Goal: Transaction & Acquisition: Purchase product/service

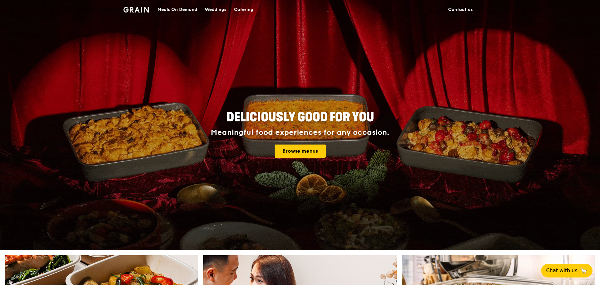
drag, startPoint x: 180, startPoint y: 8, endPoint x: 165, endPoint y: 5, distance: 15.2
click at [165, 5] on div "Meals On Demand" at bounding box center [178, 9] width 40 height 19
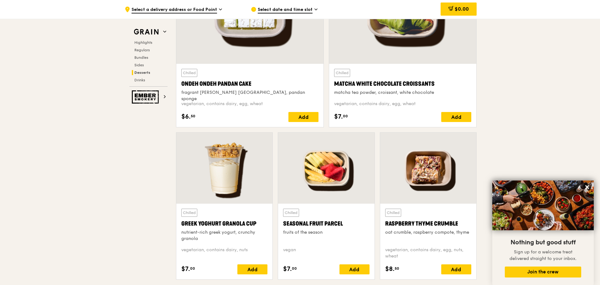
scroll to position [1879, 0]
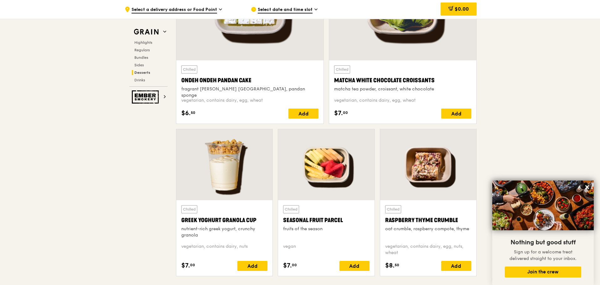
click at [285, 10] on span "Select date and time slot" at bounding box center [285, 10] width 55 height 7
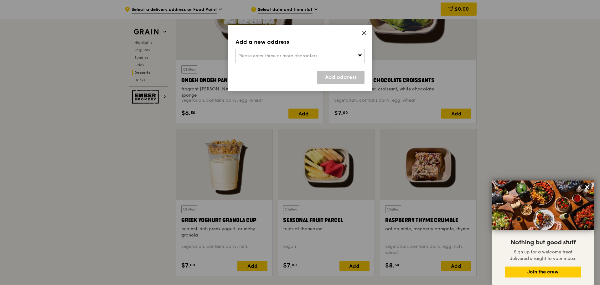
click at [313, 60] on div "Please enter three or more characters" at bounding box center [299, 56] width 129 height 14
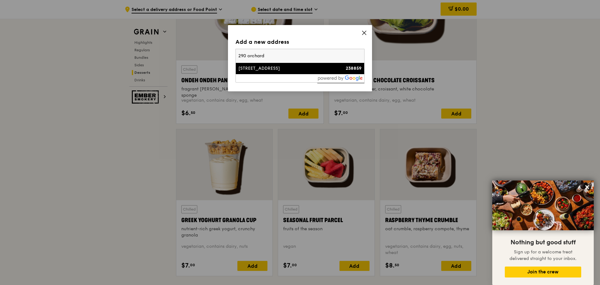
type input "290 orchard"
click at [286, 68] on div "[STREET_ADDRESS]" at bounding box center [284, 68] width 93 height 6
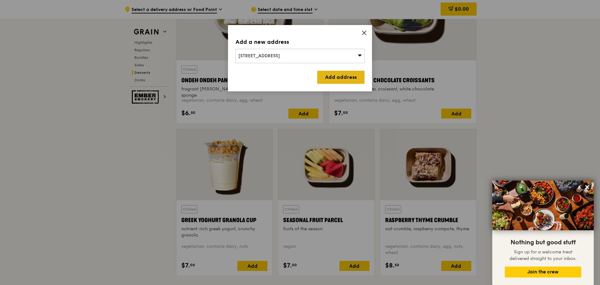
click at [337, 75] on link "Add address" at bounding box center [340, 77] width 47 height 13
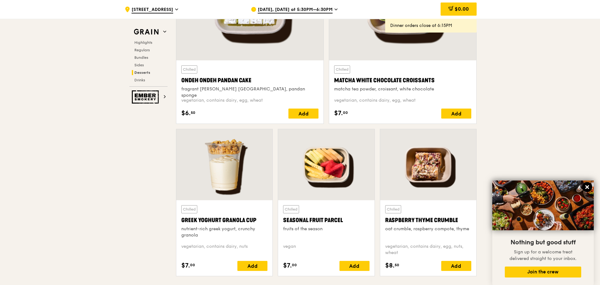
click at [585, 184] on button at bounding box center [587, 187] width 10 height 10
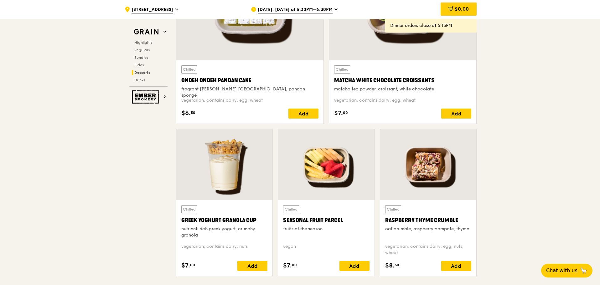
click at [288, 4] on div "[DATE], [DATE] at 5:30PM–6:30PM" at bounding box center [309, 9] width 116 height 19
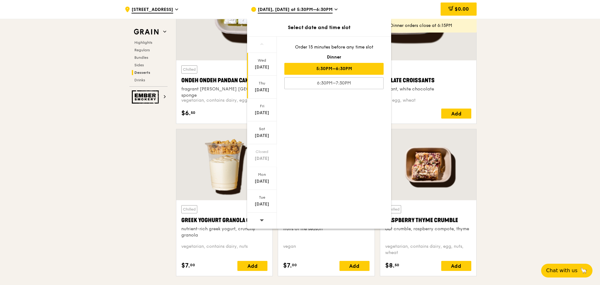
click at [265, 86] on div "[DATE]" at bounding box center [262, 87] width 30 height 23
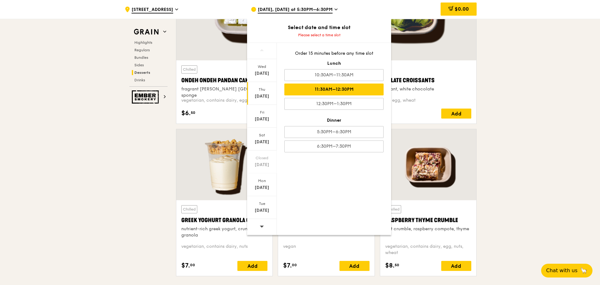
click at [358, 82] on div "Order 15 minutes before any time slot Lunch 10:30AM–11:30AM 11:30AM–12:30PM 12:…" at bounding box center [334, 101] width 114 height 117
click at [349, 88] on div "11:30AM–12:30PM" at bounding box center [333, 90] width 99 height 12
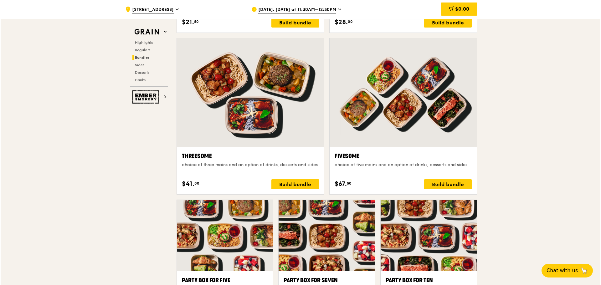
scroll to position [1033, 0]
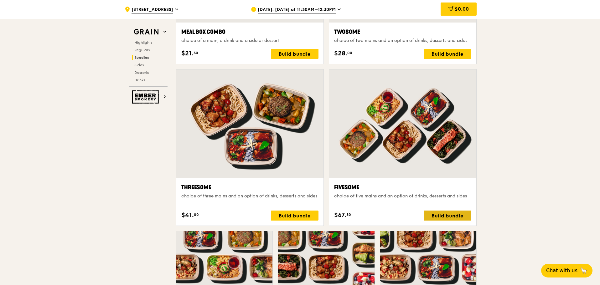
click at [445, 218] on div "Build bundle" at bounding box center [448, 216] width 48 height 10
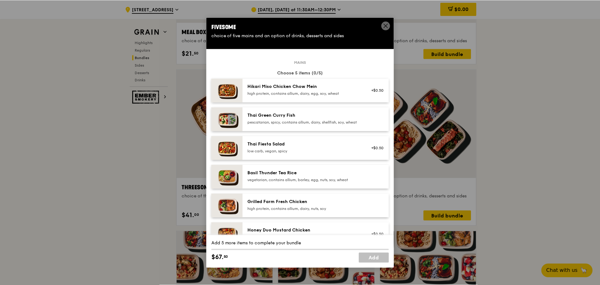
scroll to position [31, 0]
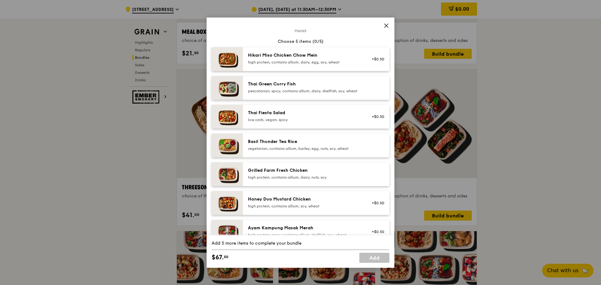
click at [385, 25] on icon at bounding box center [387, 26] width 6 height 6
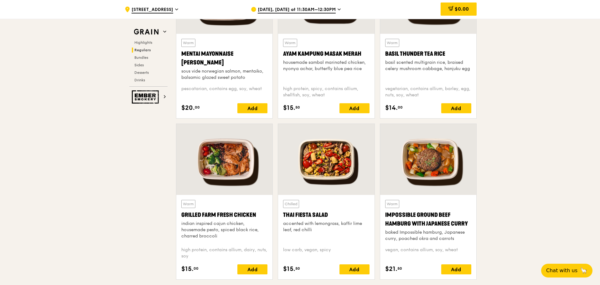
scroll to position [595, 0]
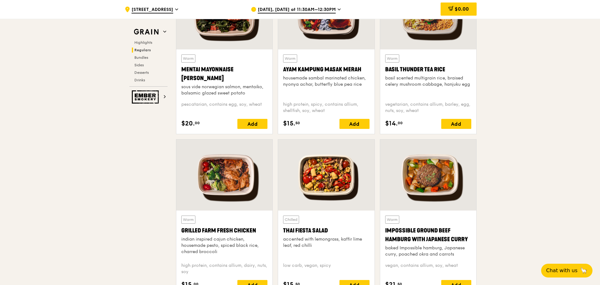
drag, startPoint x: 258, startPoint y: 229, endPoint x: 183, endPoint y: 228, distance: 75.2
click at [183, 228] on div "Grilled Farm Fresh Chicken" at bounding box center [224, 230] width 86 height 9
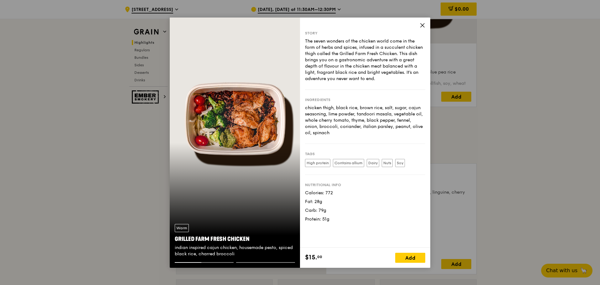
scroll to position [313, 0]
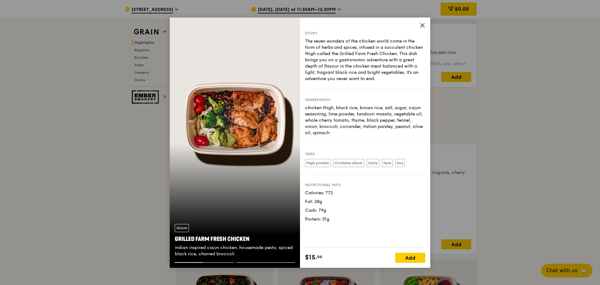
drag, startPoint x: 249, startPoint y: 239, endPoint x: 176, endPoint y: 235, distance: 73.4
click at [176, 235] on div "Grilled Farm Fresh Chicken" at bounding box center [235, 239] width 120 height 9
copy div "Grilled Farm Fresh Chicken"
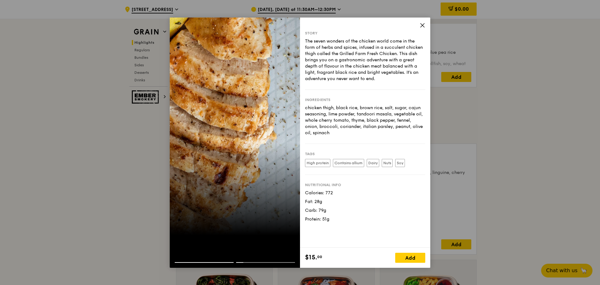
click at [423, 25] on icon at bounding box center [423, 25] width 4 height 4
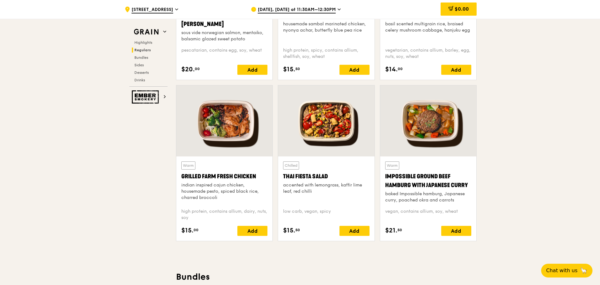
scroll to position [658, 0]
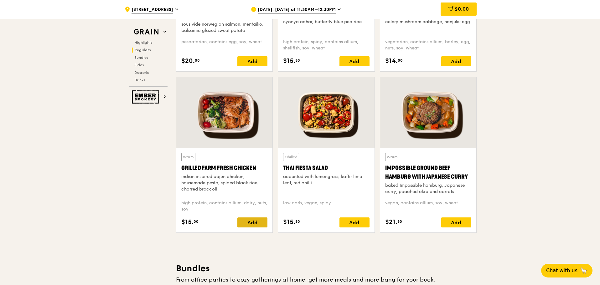
click at [256, 223] on div "Add" at bounding box center [252, 223] width 30 height 10
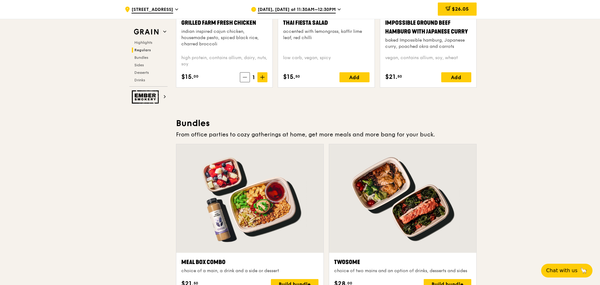
scroll to position [783, 0]
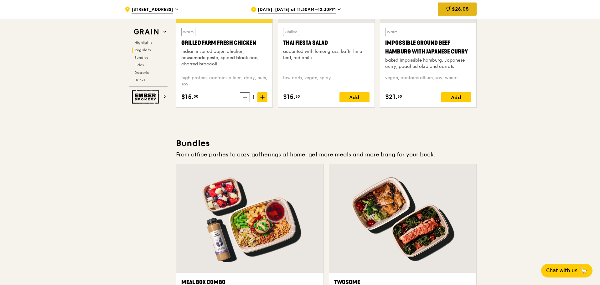
click at [455, 8] on span "$26.05" at bounding box center [460, 9] width 17 height 6
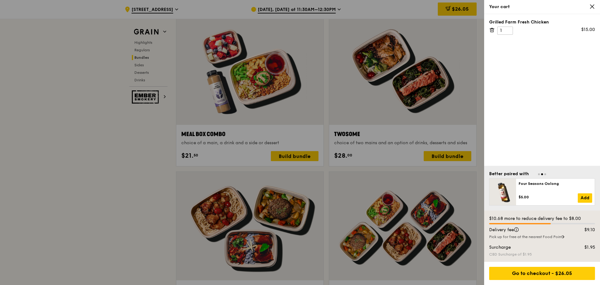
scroll to position [1002, 0]
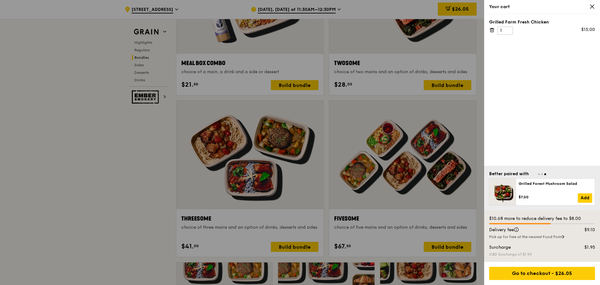
click at [593, 5] on icon at bounding box center [592, 7] width 4 height 4
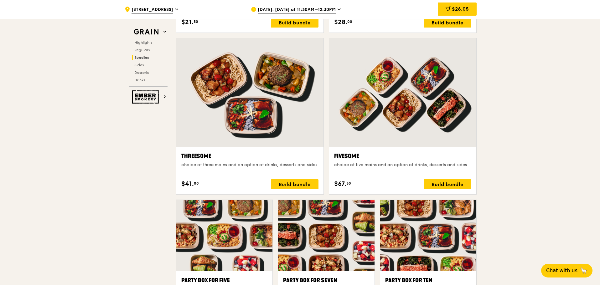
scroll to position [783, 0]
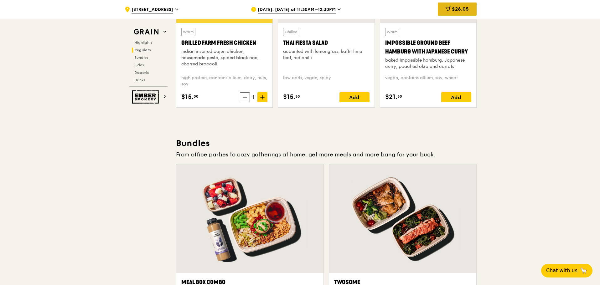
click at [453, 6] on div "$26.05" at bounding box center [457, 9] width 39 height 13
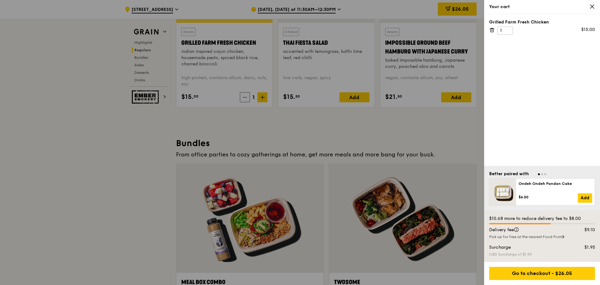
click at [491, 30] on icon at bounding box center [492, 30] width 6 height 6
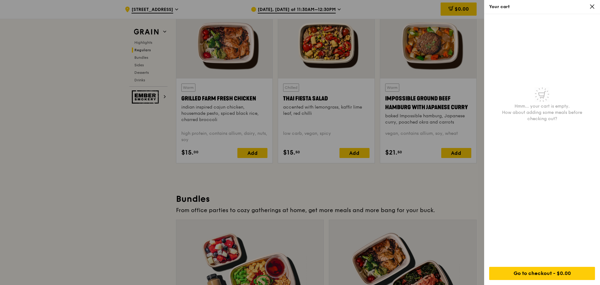
scroll to position [595, 0]
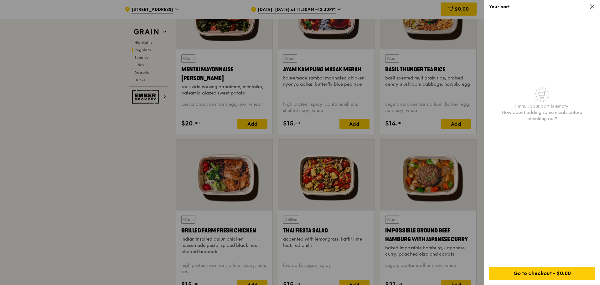
click at [593, 7] on icon at bounding box center [592, 7] width 6 height 6
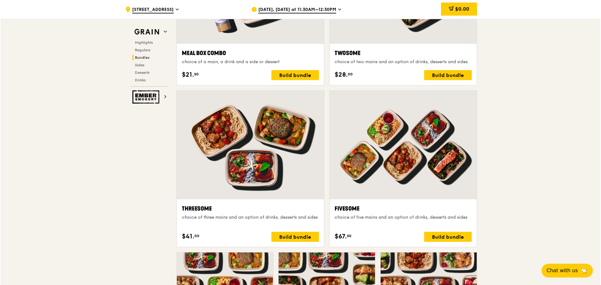
scroll to position [1065, 0]
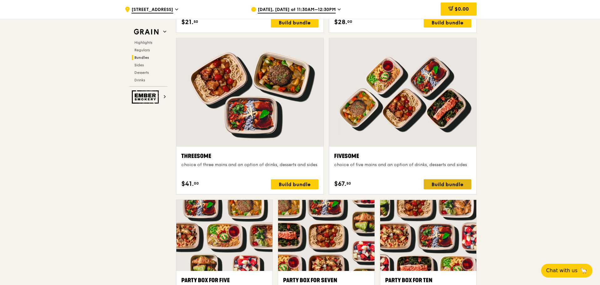
click at [447, 184] on div "Build bundle" at bounding box center [448, 184] width 48 height 10
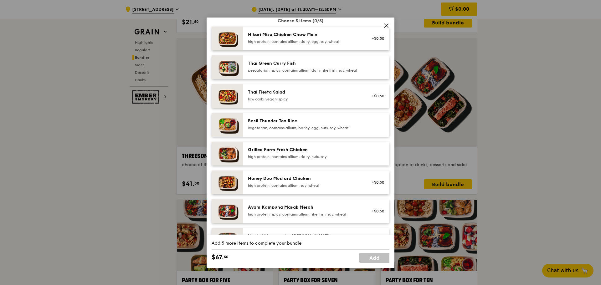
scroll to position [63, 0]
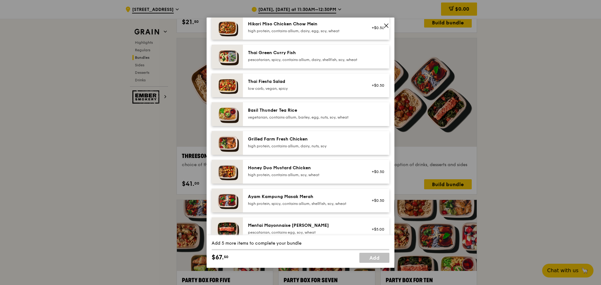
click at [325, 135] on div "Mains Choose 5 items (0/5) Hikari Miso Chicken Chow Mein high protein, contains…" at bounding box center [301, 144] width 178 height 290
click at [326, 142] on div "Grilled Farm Fresh Chicken" at bounding box center [304, 139] width 112 height 6
click at [292, 57] on div "pescatarian, spicy, contains allium, dairy, shellfish, soy, wheat" at bounding box center [304, 59] width 112 height 5
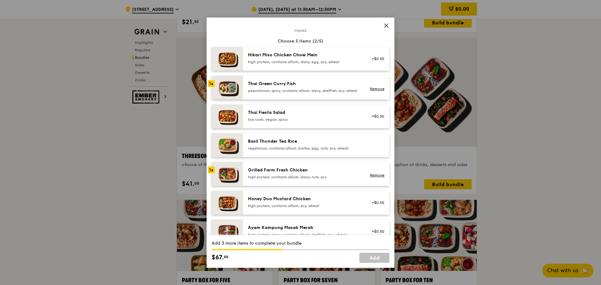
scroll to position [31, 0]
click at [300, 150] on div "Basil Thunder Tea Rice vegetarian, contains allium, barley, egg, nuts, soy, whe…" at bounding box center [304, 145] width 112 height 13
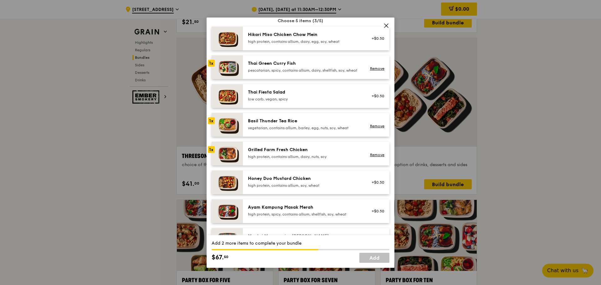
scroll to position [63, 0]
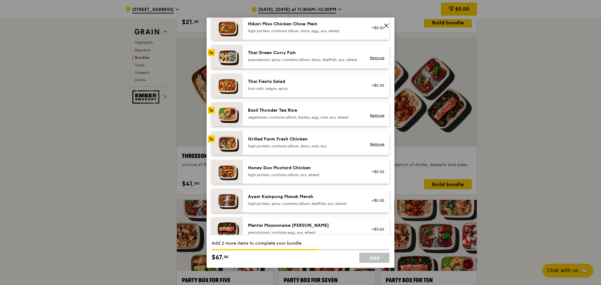
click at [337, 199] on div "Ayam Kampung Masak Merah" at bounding box center [304, 197] width 112 height 6
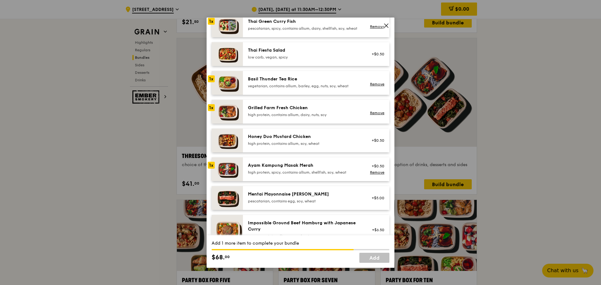
click at [301, 198] on div "Mentai Mayonnaise [PERSON_NAME]" at bounding box center [304, 194] width 112 height 6
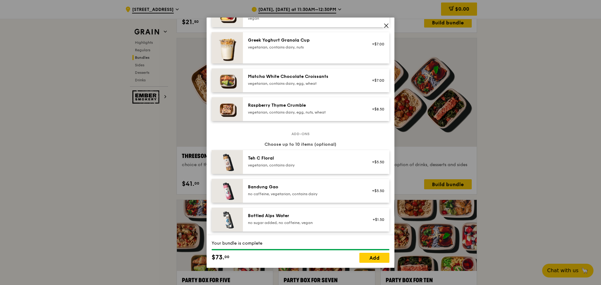
scroll to position [532, 0]
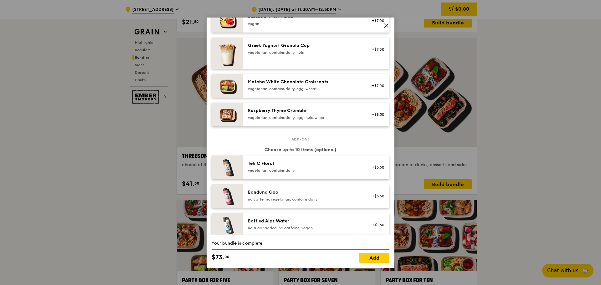
click at [228, 117] on img at bounding box center [227, 115] width 31 height 24
click at [230, 89] on img at bounding box center [227, 86] width 31 height 24
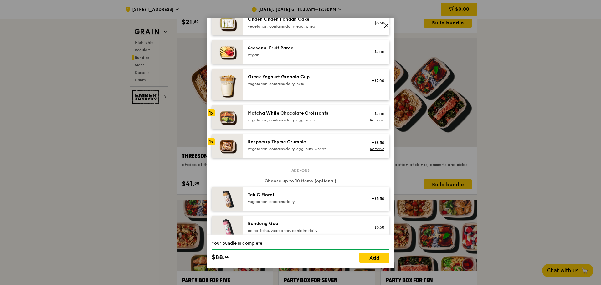
click at [232, 87] on img at bounding box center [227, 84] width 31 height 31
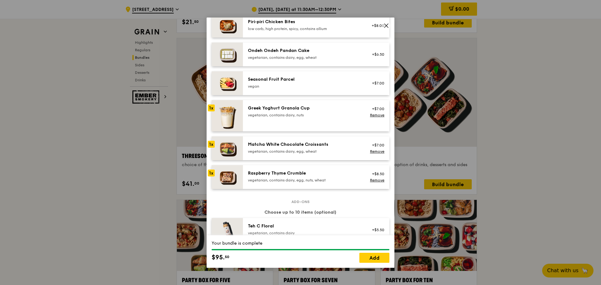
click at [230, 87] on img at bounding box center [227, 83] width 31 height 24
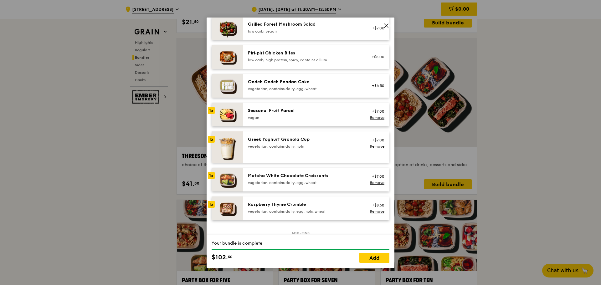
click at [239, 62] on img at bounding box center [227, 57] width 31 height 24
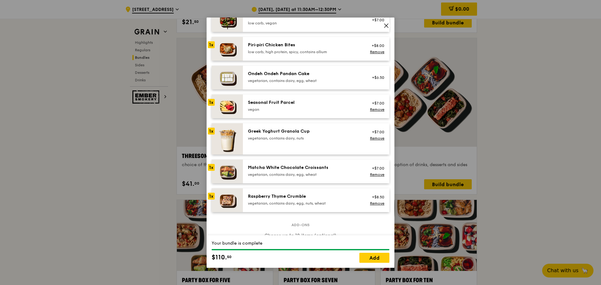
scroll to position [470, 0]
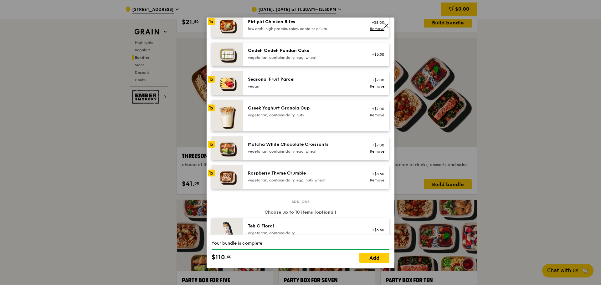
click at [218, 152] on img at bounding box center [227, 149] width 31 height 24
click at [370, 154] on link "Remove" at bounding box center [377, 151] width 14 height 4
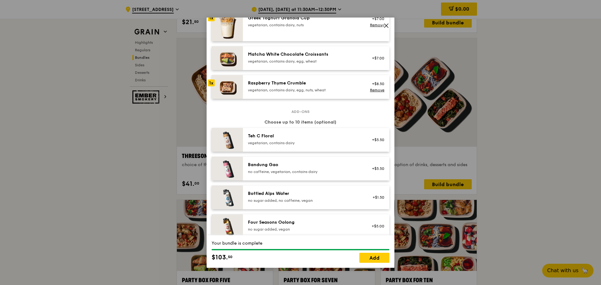
scroll to position [564, 0]
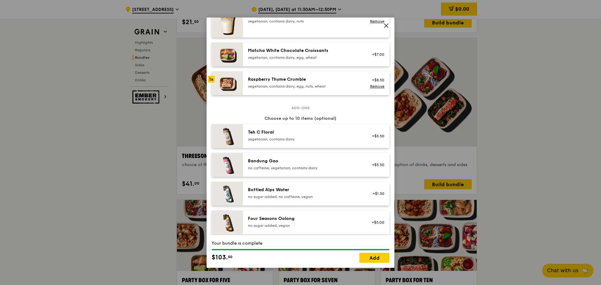
click at [235, 142] on img at bounding box center [227, 136] width 31 height 24
click at [237, 171] on img at bounding box center [227, 165] width 31 height 24
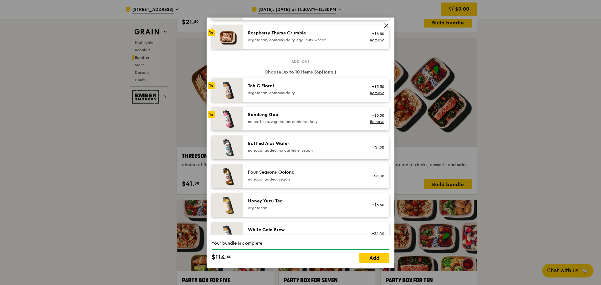
scroll to position [626, 0]
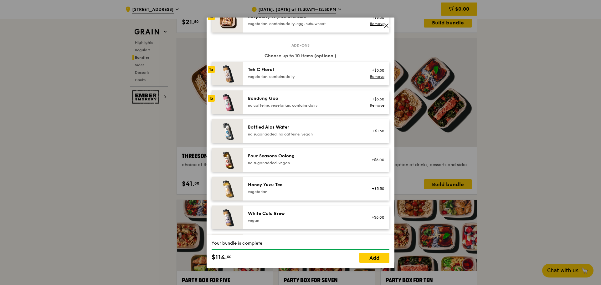
click at [235, 165] on img at bounding box center [227, 160] width 31 height 24
click at [235, 194] on img at bounding box center [227, 189] width 31 height 24
click at [233, 223] on img at bounding box center [227, 218] width 31 height 24
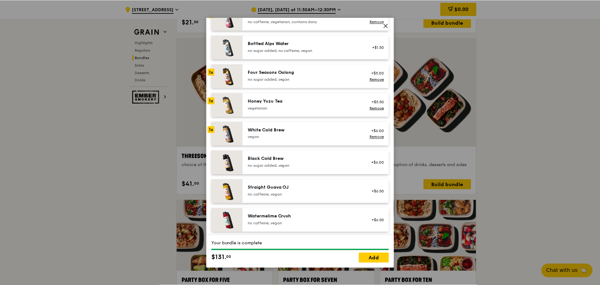
scroll to position [717, 0]
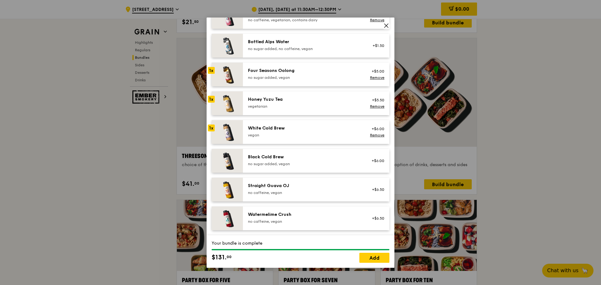
click at [234, 163] on img at bounding box center [227, 161] width 31 height 24
click at [236, 215] on img at bounding box center [227, 219] width 31 height 24
click at [374, 258] on link "Add" at bounding box center [374, 258] width 30 height 10
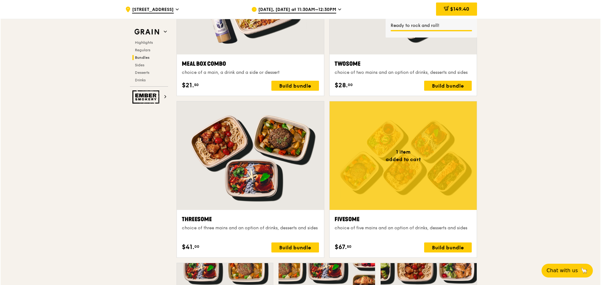
scroll to position [1002, 0]
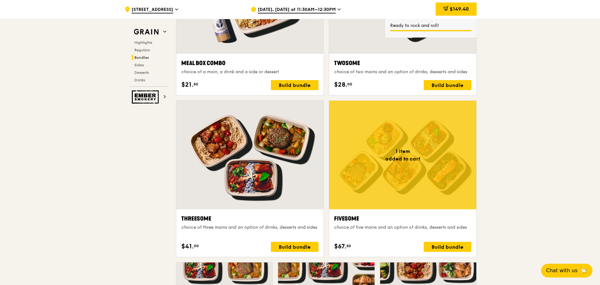
click at [375, 180] on div at bounding box center [402, 155] width 147 height 109
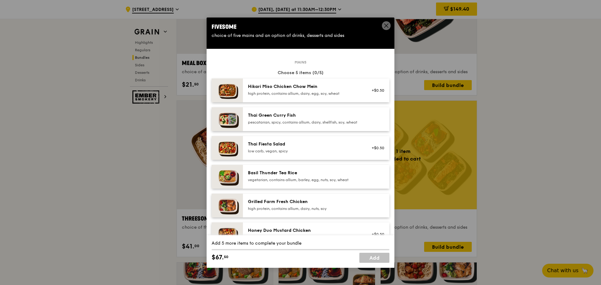
click at [298, 211] on div "high protein, contains allium, dairy, nuts, soy" at bounding box center [304, 208] width 112 height 5
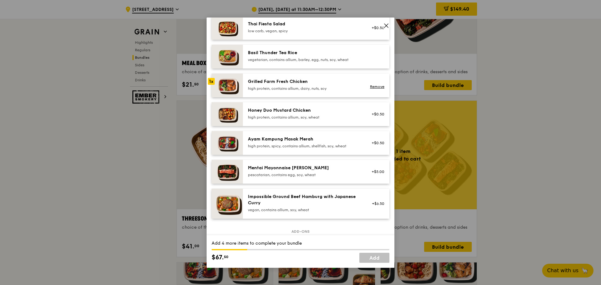
scroll to position [125, 0]
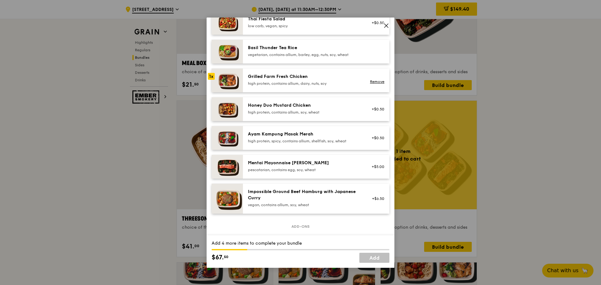
click at [289, 144] on div "high protein, spicy, contains allium, shellfish, soy, wheat" at bounding box center [304, 141] width 112 height 5
click at [282, 115] on div "high protein, contains allium, soy, wheat" at bounding box center [304, 112] width 112 height 5
click at [289, 173] on div "pescatarian, contains egg, soy, wheat" at bounding box center [304, 170] width 112 height 5
click at [310, 173] on div "pescatarian, contains egg, soy, wheat" at bounding box center [304, 170] width 112 height 5
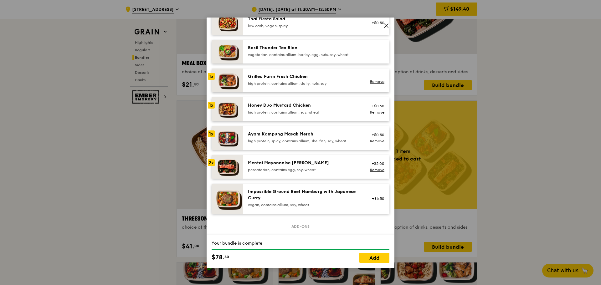
click at [215, 167] on img at bounding box center [227, 167] width 31 height 24
click at [373, 172] on link "Remove" at bounding box center [377, 170] width 14 height 4
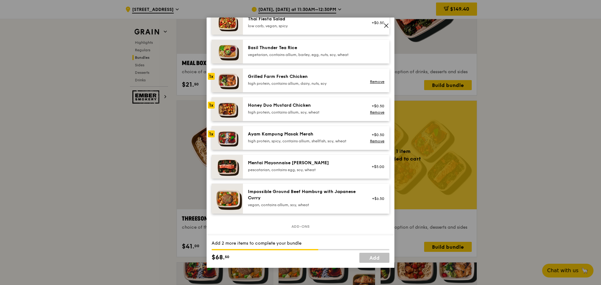
click at [290, 173] on div "pescatarian, contains egg, soy, wheat" at bounding box center [304, 170] width 112 height 5
click at [287, 85] on div "Grilled Farm Fresh Chicken high protein, contains allium, dairy, nuts, soy" at bounding box center [304, 80] width 112 height 13
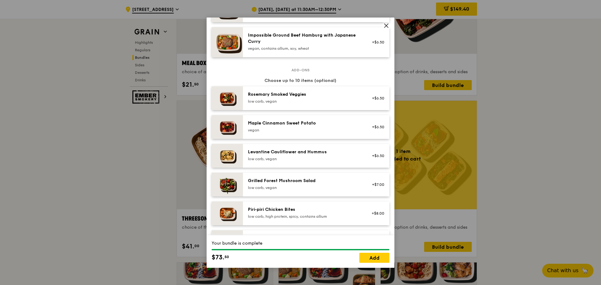
scroll to position [313, 0]
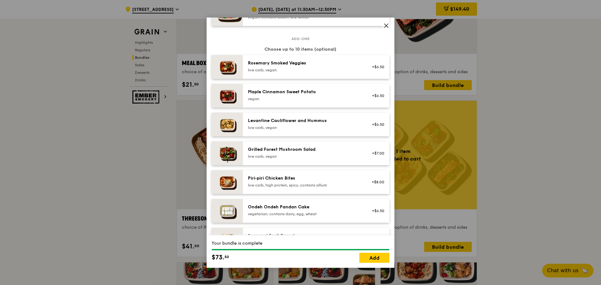
click at [235, 185] on img at bounding box center [227, 182] width 31 height 24
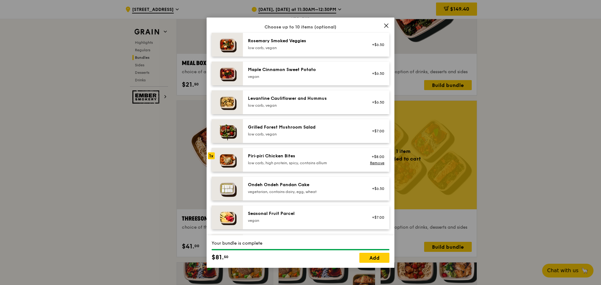
scroll to position [376, 0]
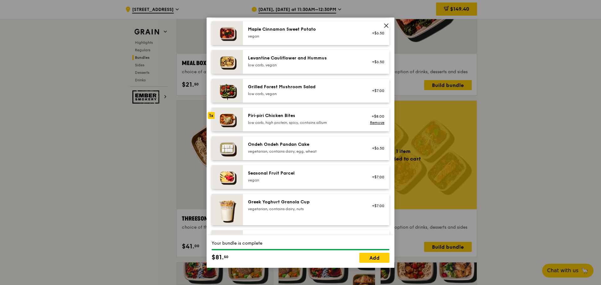
click at [226, 119] on img at bounding box center [227, 120] width 31 height 24
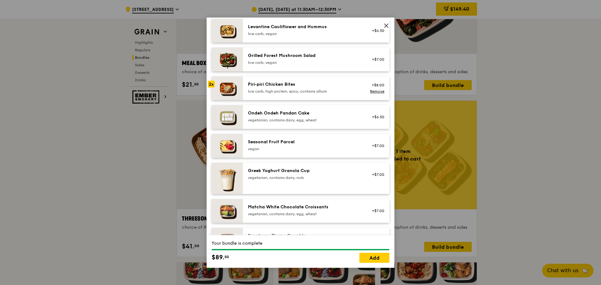
click at [226, 150] on img at bounding box center [227, 146] width 31 height 24
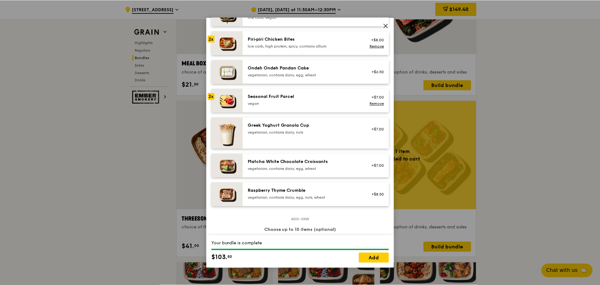
scroll to position [470, 0]
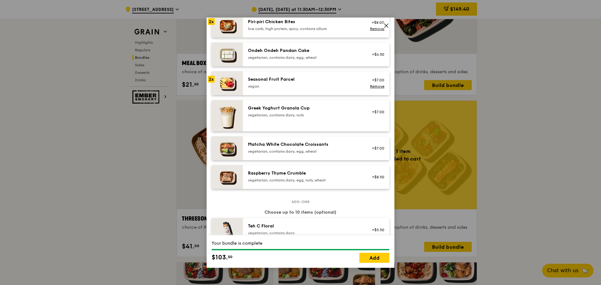
click at [232, 59] on img at bounding box center [227, 55] width 31 height 24
click at [372, 260] on link "Add" at bounding box center [374, 258] width 30 height 10
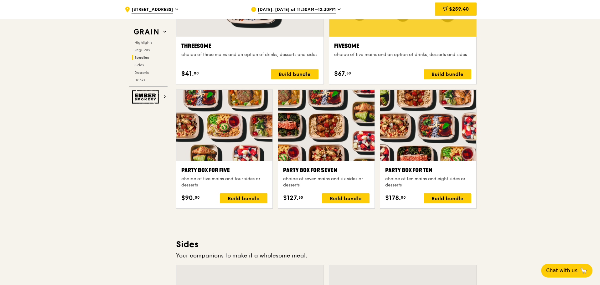
scroll to position [1190, 0]
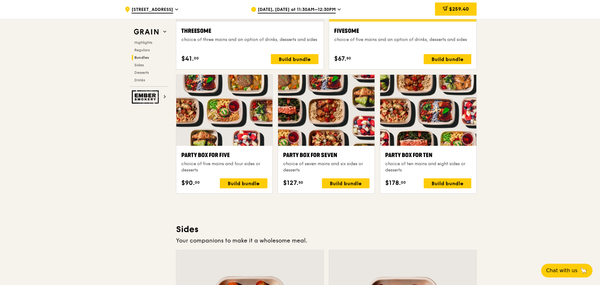
click at [439, 133] on div at bounding box center [428, 110] width 96 height 71
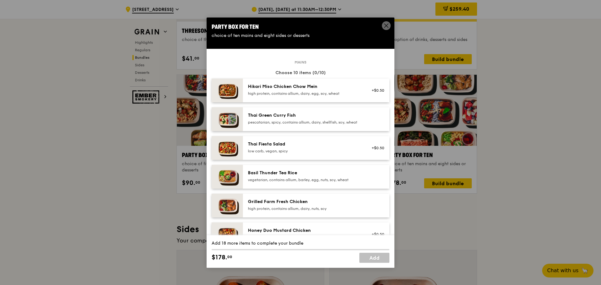
click at [385, 23] on icon at bounding box center [387, 26] width 6 height 6
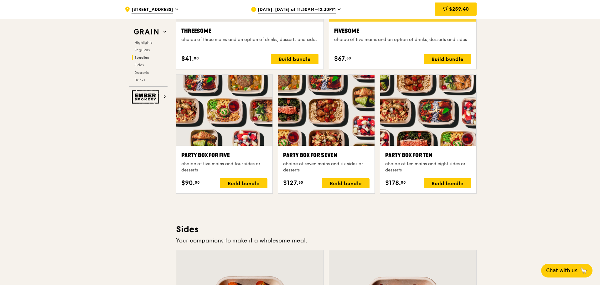
click at [456, 10] on span "$259.40" at bounding box center [459, 9] width 20 height 6
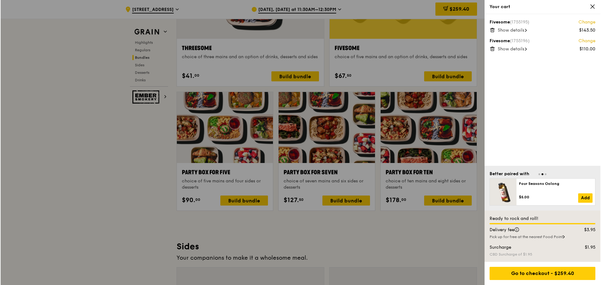
scroll to position [1159, 0]
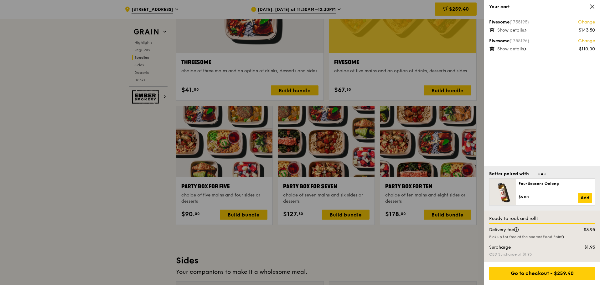
click at [492, 30] on icon at bounding box center [492, 30] width 6 height 6
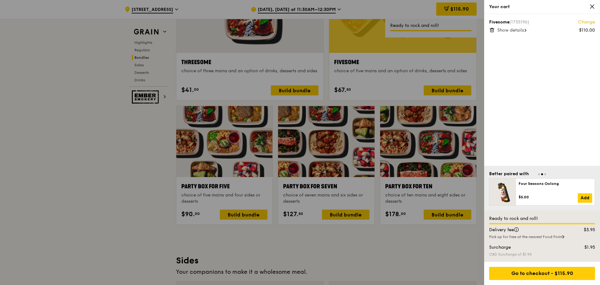
click at [492, 29] on icon at bounding box center [492, 30] width 6 height 6
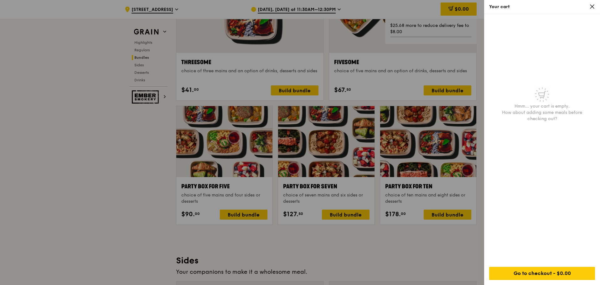
click at [592, 6] on icon at bounding box center [592, 7] width 6 height 6
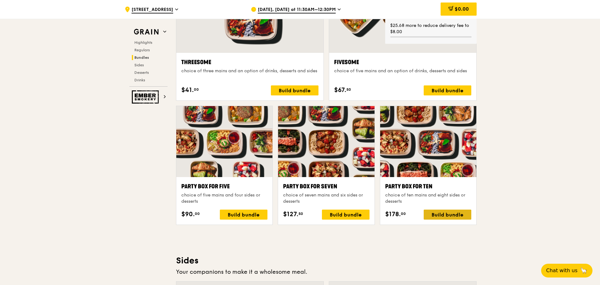
click at [447, 215] on div "Build bundle" at bounding box center [448, 215] width 48 height 10
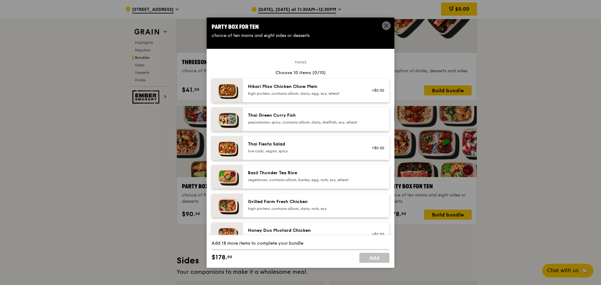
scroll to position [31, 0]
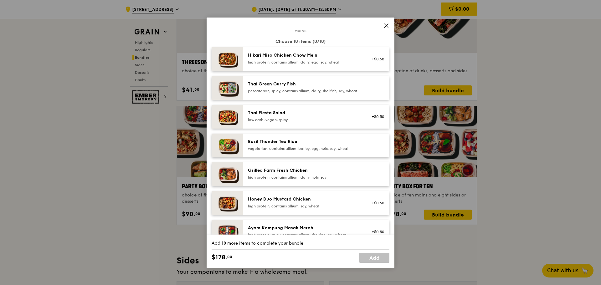
click at [262, 89] on div "pescatarian, spicy, contains allium, dairy, shellfish, soy, wheat" at bounding box center [304, 91] width 112 height 5
click at [307, 151] on div "vegetarian, contains allium, barley, egg, nuts, soy, wheat" at bounding box center [304, 148] width 112 height 5
click at [303, 180] on div "high protein, contains allium, dairy, nuts, soy" at bounding box center [304, 177] width 112 height 5
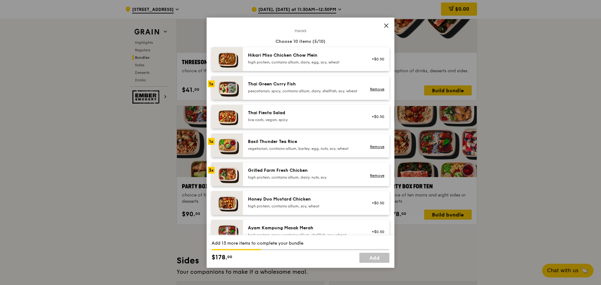
scroll to position [63, 0]
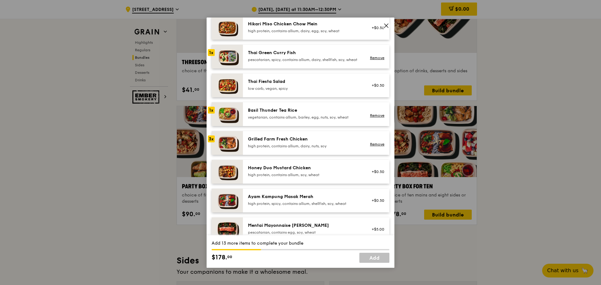
click at [285, 170] on div "Honey Duo Mustard Chicken" at bounding box center [304, 168] width 112 height 6
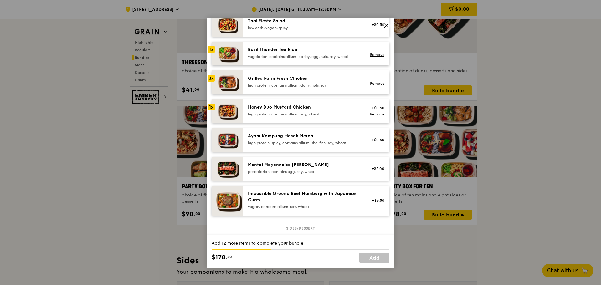
scroll to position [125, 0]
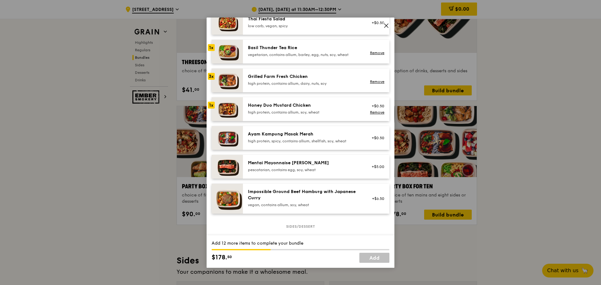
click at [288, 144] on div "high protein, spicy, contains allium, shellfish, soy, wheat" at bounding box center [304, 141] width 112 height 5
click at [294, 166] on div "Mentai Mayonnaise [PERSON_NAME]" at bounding box center [304, 163] width 112 height 6
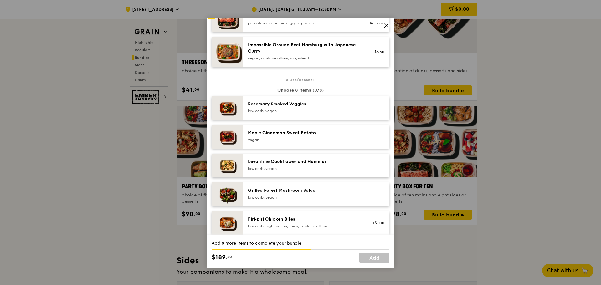
scroll to position [282, 0]
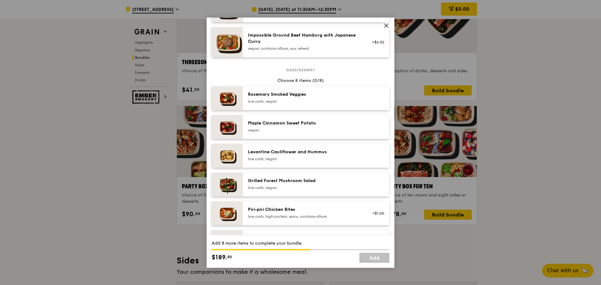
click at [226, 135] on img at bounding box center [227, 127] width 31 height 24
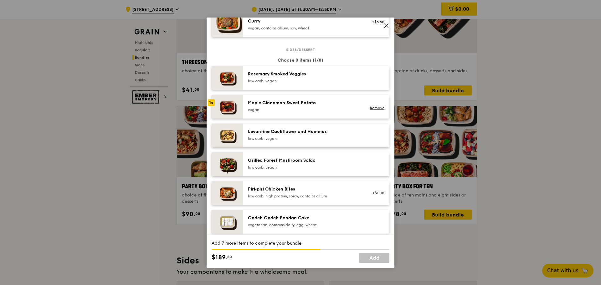
scroll to position [313, 0]
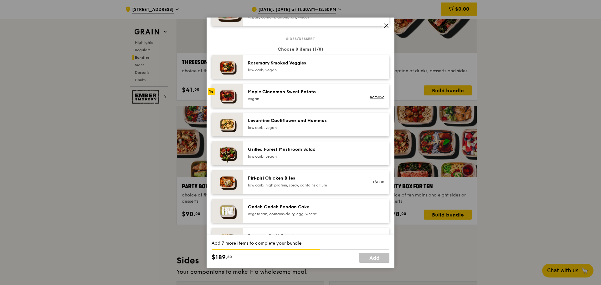
click at [227, 181] on img at bounding box center [227, 182] width 31 height 24
click at [227, 182] on img at bounding box center [227, 182] width 31 height 24
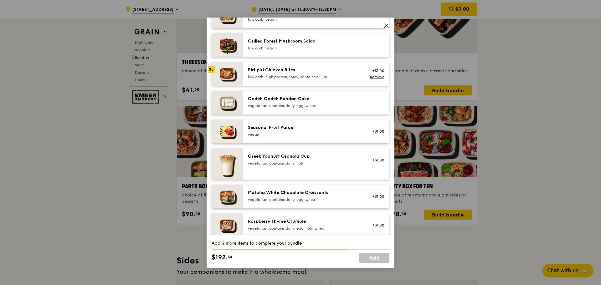
scroll to position [438, 0]
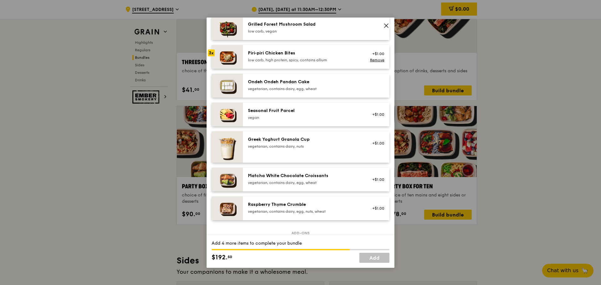
click at [227, 120] on img at bounding box center [227, 115] width 31 height 24
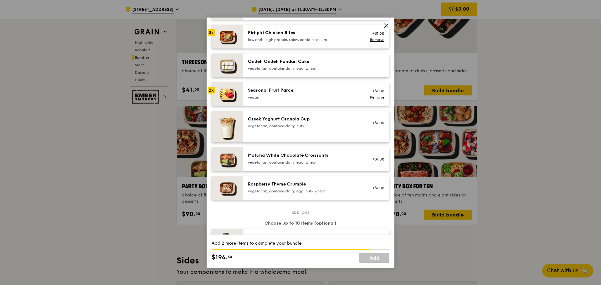
scroll to position [470, 0]
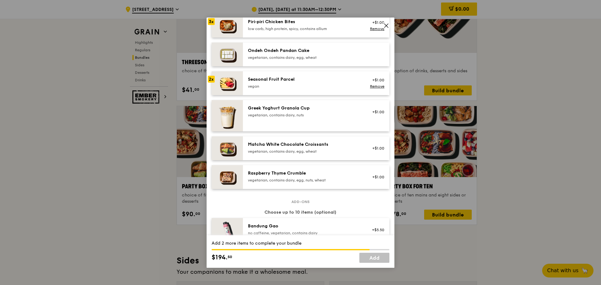
click at [222, 181] on img at bounding box center [227, 177] width 31 height 24
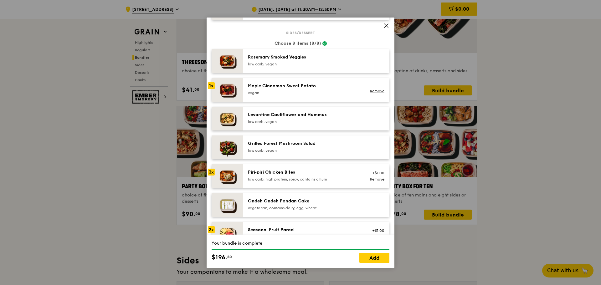
scroll to position [313, 0]
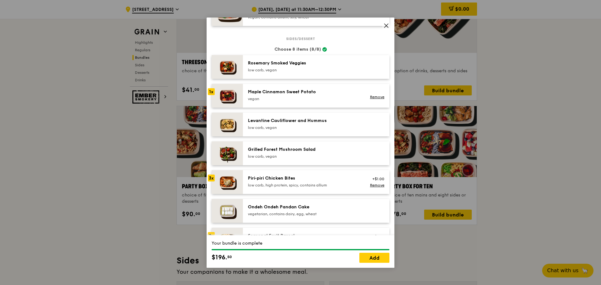
click at [223, 71] on img at bounding box center [227, 67] width 31 height 24
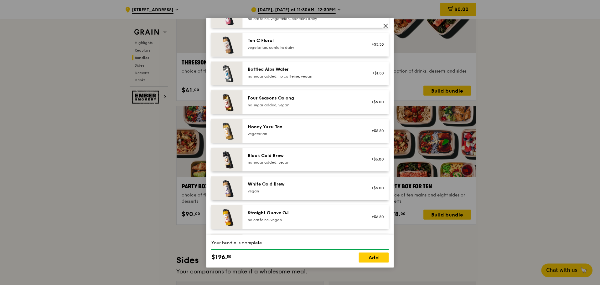
scroll to position [717, 0]
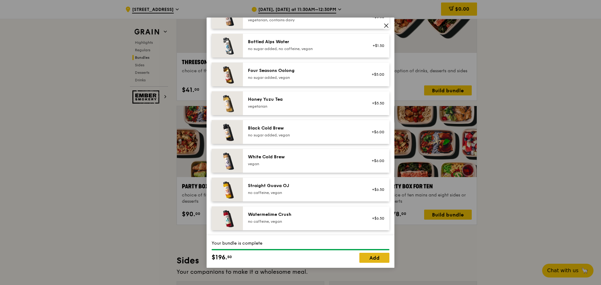
click at [377, 256] on link "Add" at bounding box center [374, 258] width 30 height 10
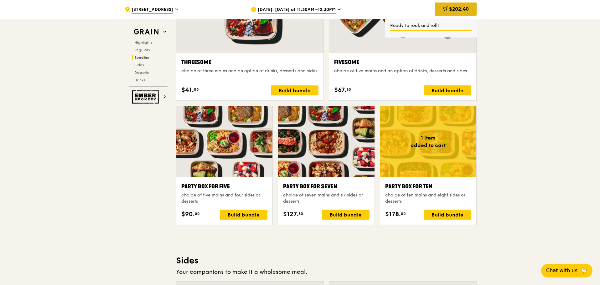
click at [460, 7] on span "$202.40" at bounding box center [459, 9] width 20 height 6
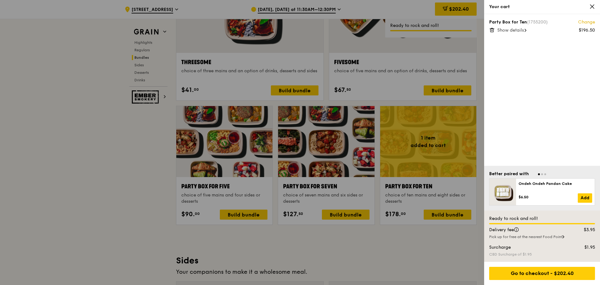
click at [592, 8] on icon at bounding box center [592, 7] width 6 height 6
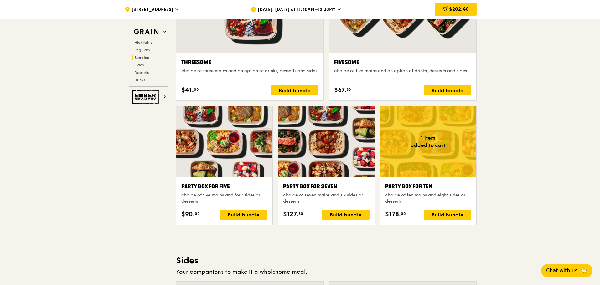
click at [574, 121] on div ".cls-1 { fill: none; stroke: #fff; stroke-linecap: round; stroke-linejoin: roun…" at bounding box center [300, 179] width 600 height 2638
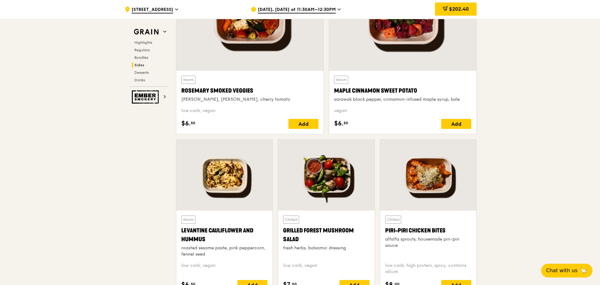
scroll to position [1534, 0]
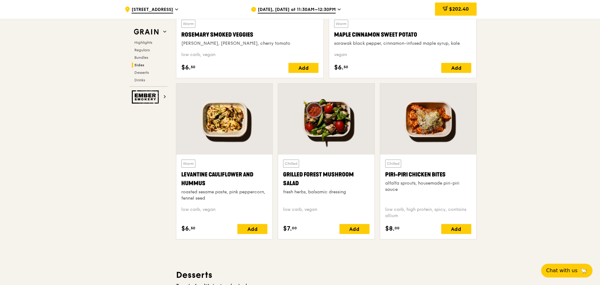
click at [430, 120] on div at bounding box center [428, 119] width 96 height 71
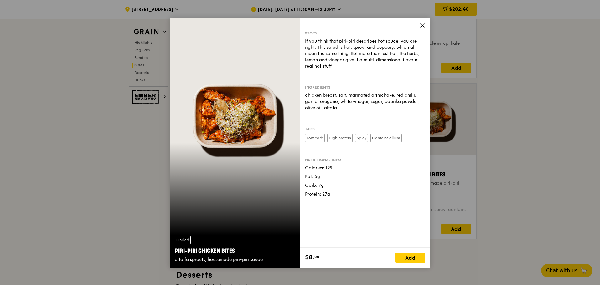
click at [421, 25] on icon at bounding box center [423, 26] width 6 height 6
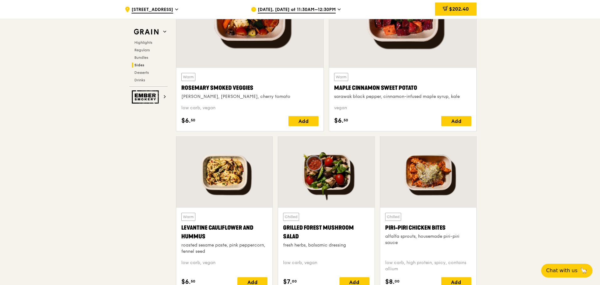
scroll to position [1503, 0]
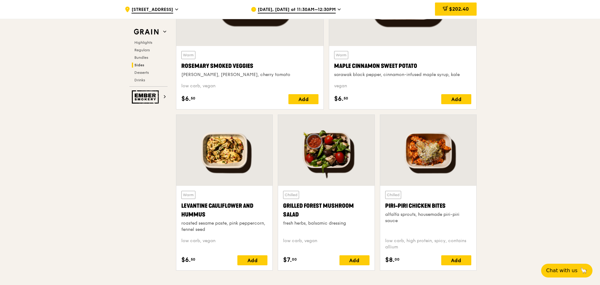
click at [215, 154] on div at bounding box center [224, 150] width 96 height 71
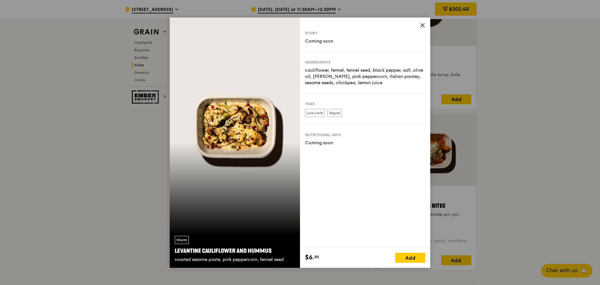
click at [421, 26] on icon at bounding box center [423, 25] width 4 height 4
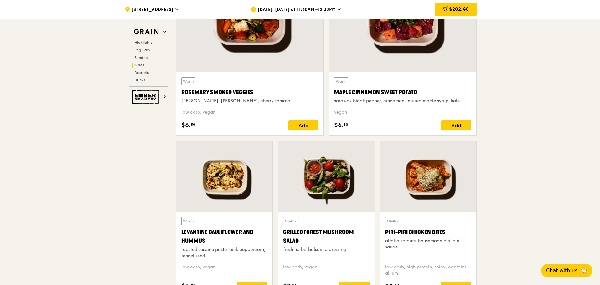
scroll to position [1409, 0]
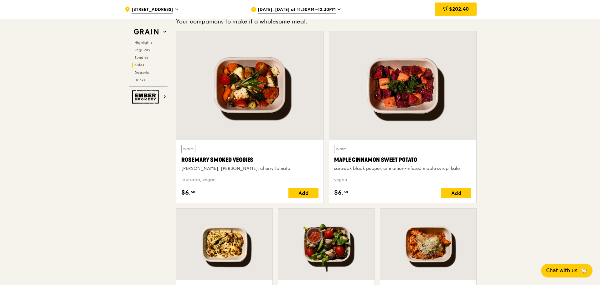
click at [256, 100] on div at bounding box center [249, 85] width 147 height 109
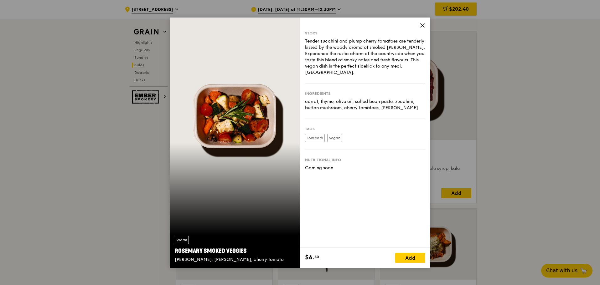
click at [423, 25] on icon at bounding box center [423, 26] width 6 height 6
